Goal: Find specific page/section: Find specific page/section

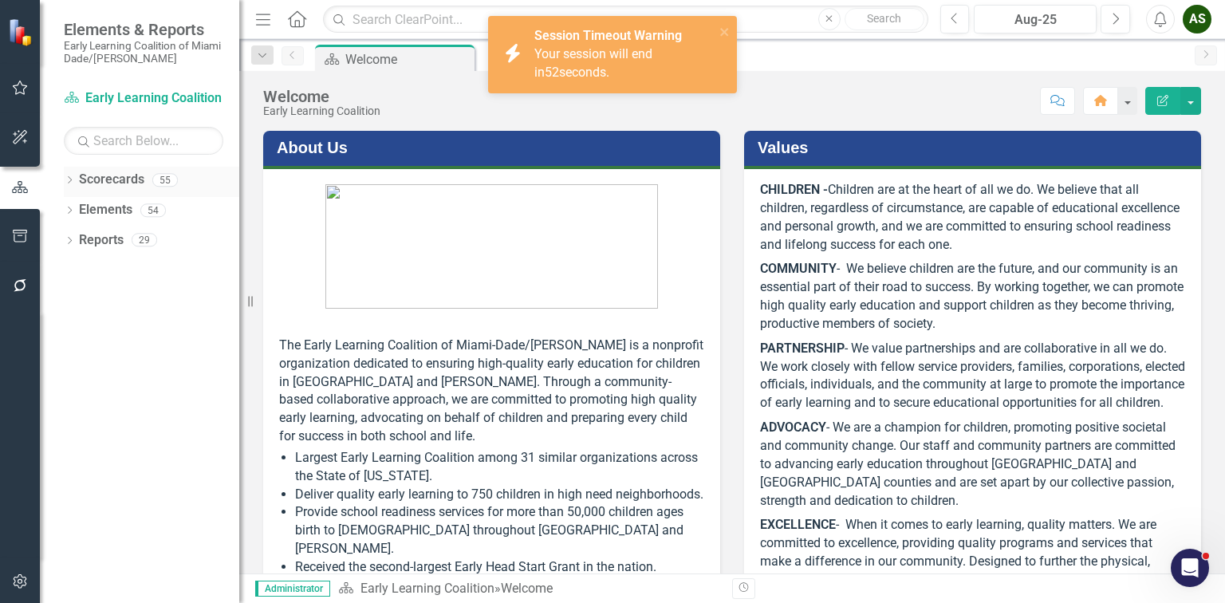
click at [70, 174] on div "Dropdown Scorecards 55" at bounding box center [151, 182] width 175 height 30
click at [67, 182] on icon "Dropdown" at bounding box center [69, 181] width 11 height 9
click at [726, 31] on icon "close" at bounding box center [724, 32] width 8 height 8
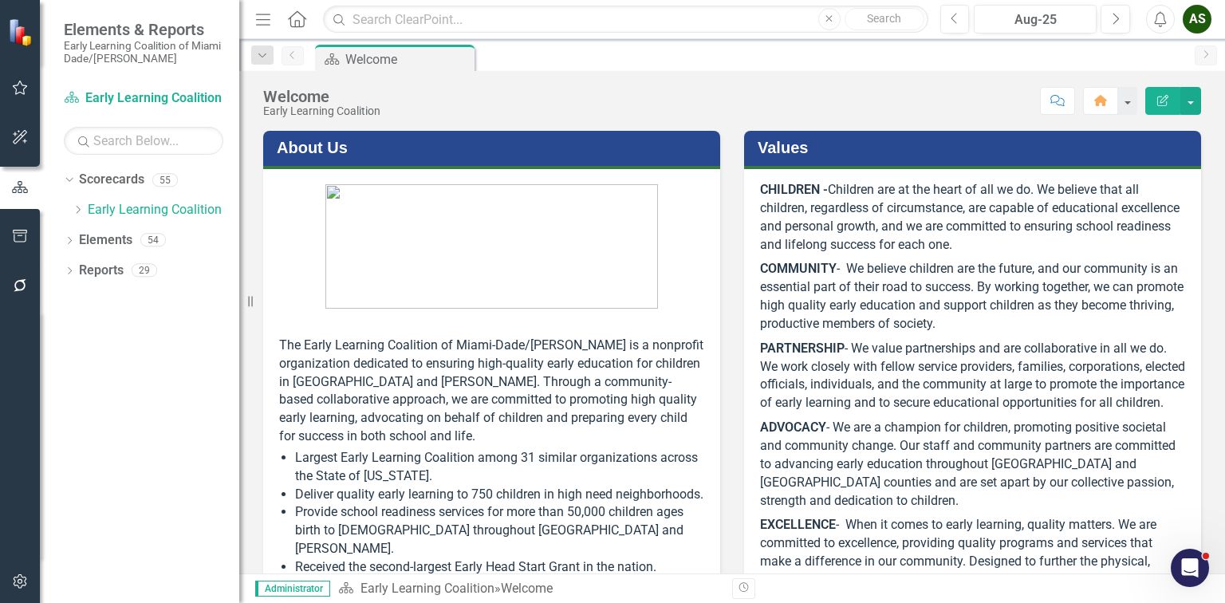
click at [1204, 17] on div "AS" at bounding box center [1197, 19] width 29 height 29
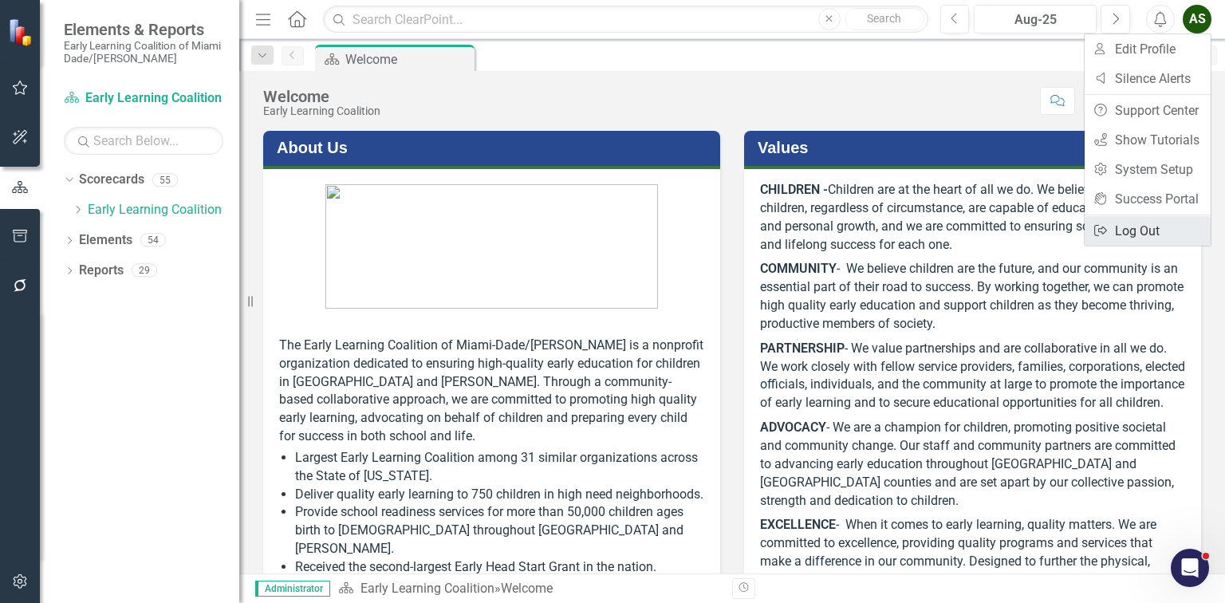
click at [1123, 230] on link "Logout Log Out" at bounding box center [1147, 231] width 126 height 30
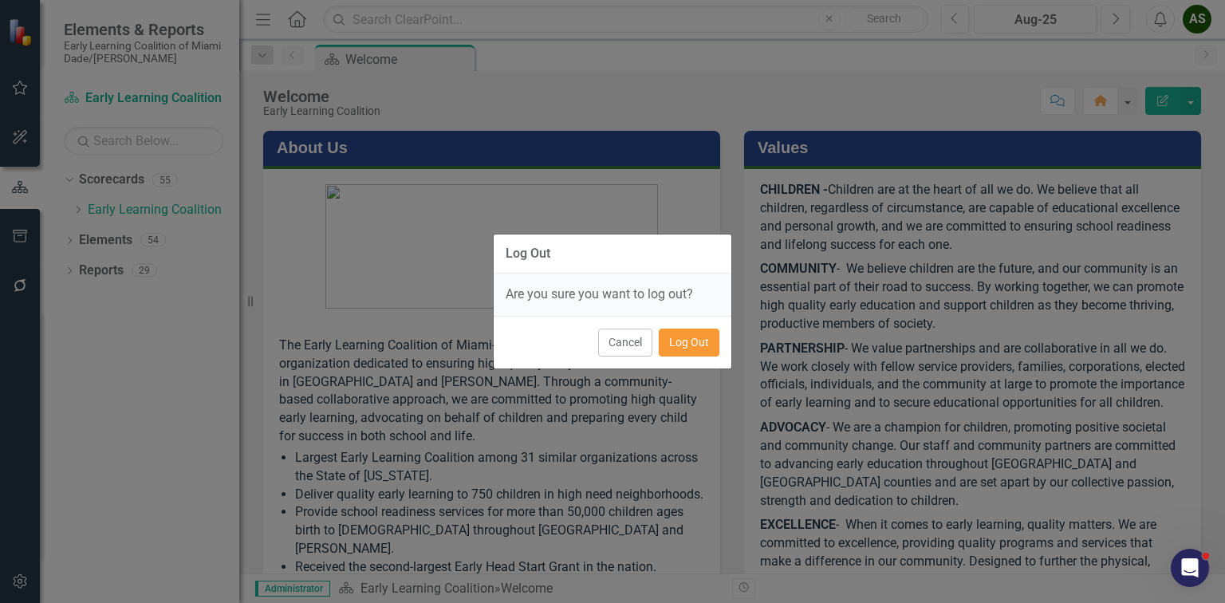
click at [679, 329] on button "Log Out" at bounding box center [689, 343] width 61 height 28
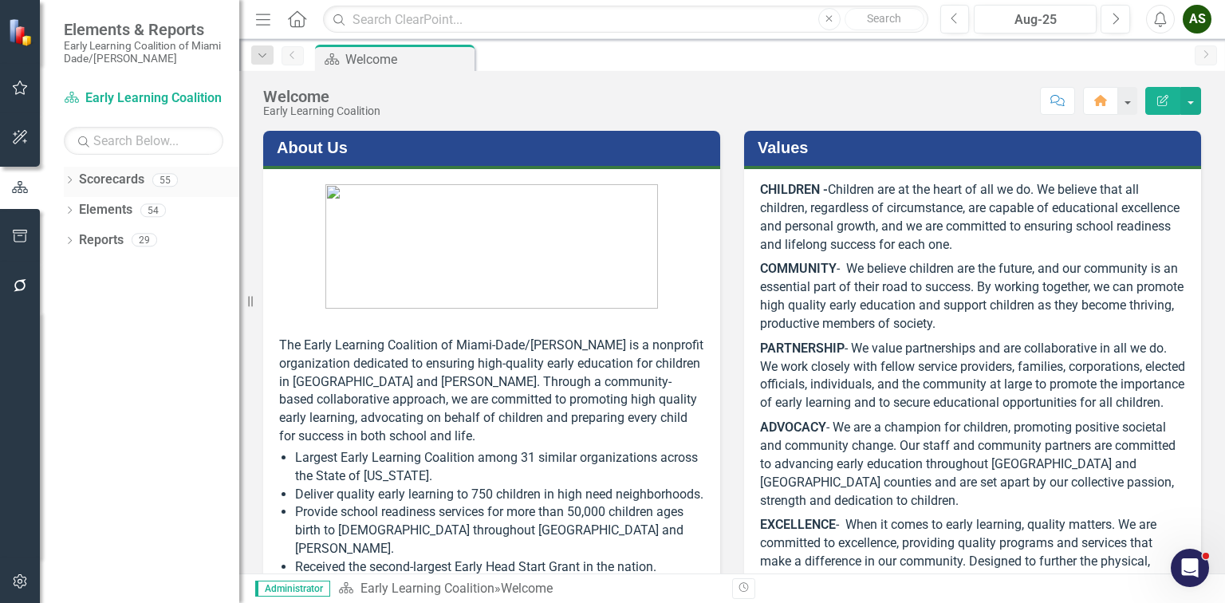
click at [65, 179] on icon "Dropdown" at bounding box center [69, 181] width 11 height 9
click at [75, 208] on icon "Dropdown" at bounding box center [78, 210] width 12 height 10
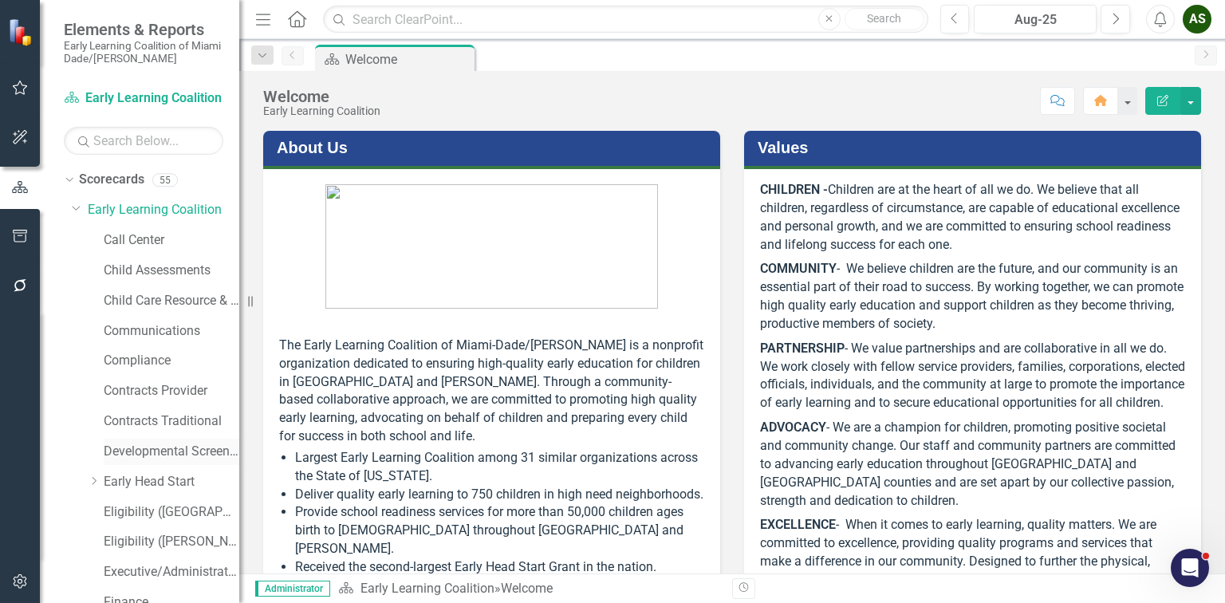
click at [116, 458] on link "Developmental Screening Compliance" at bounding box center [172, 452] width 136 height 18
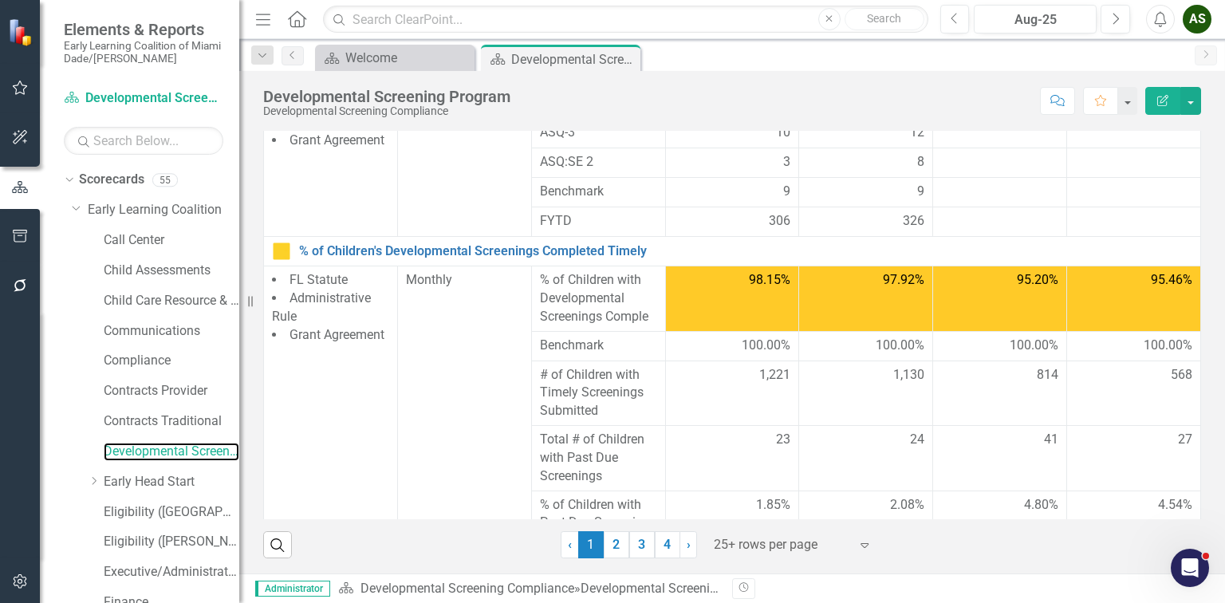
scroll to position [766, 0]
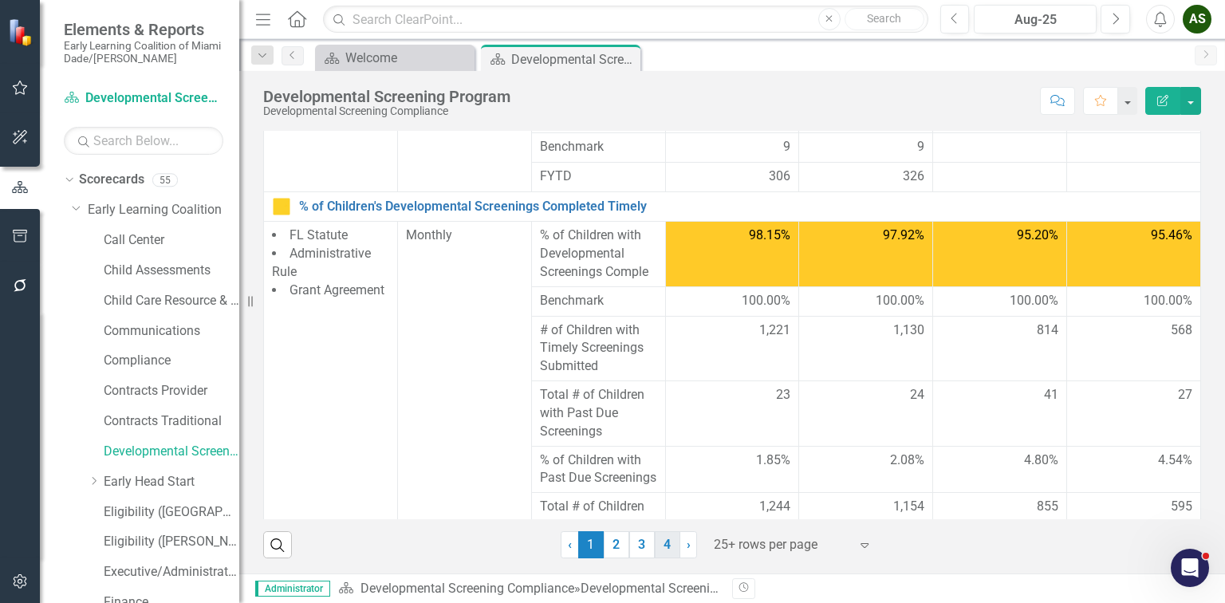
click at [662, 545] on link "4" at bounding box center [668, 544] width 26 height 27
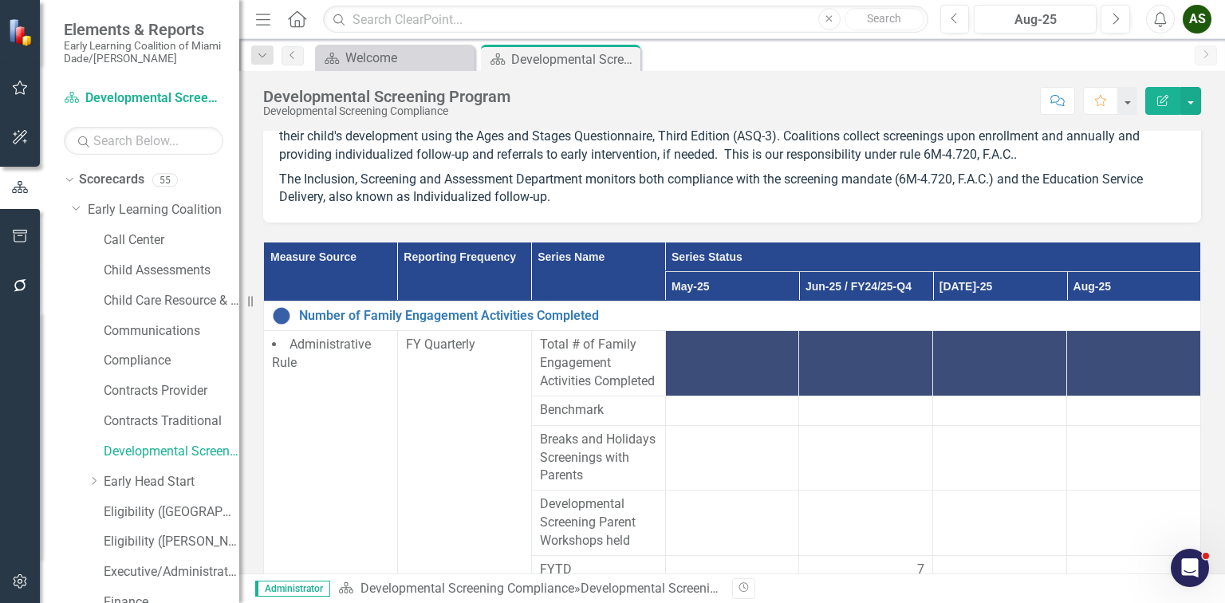
scroll to position [56, 0]
